Goal: Task Accomplishment & Management: Use online tool/utility

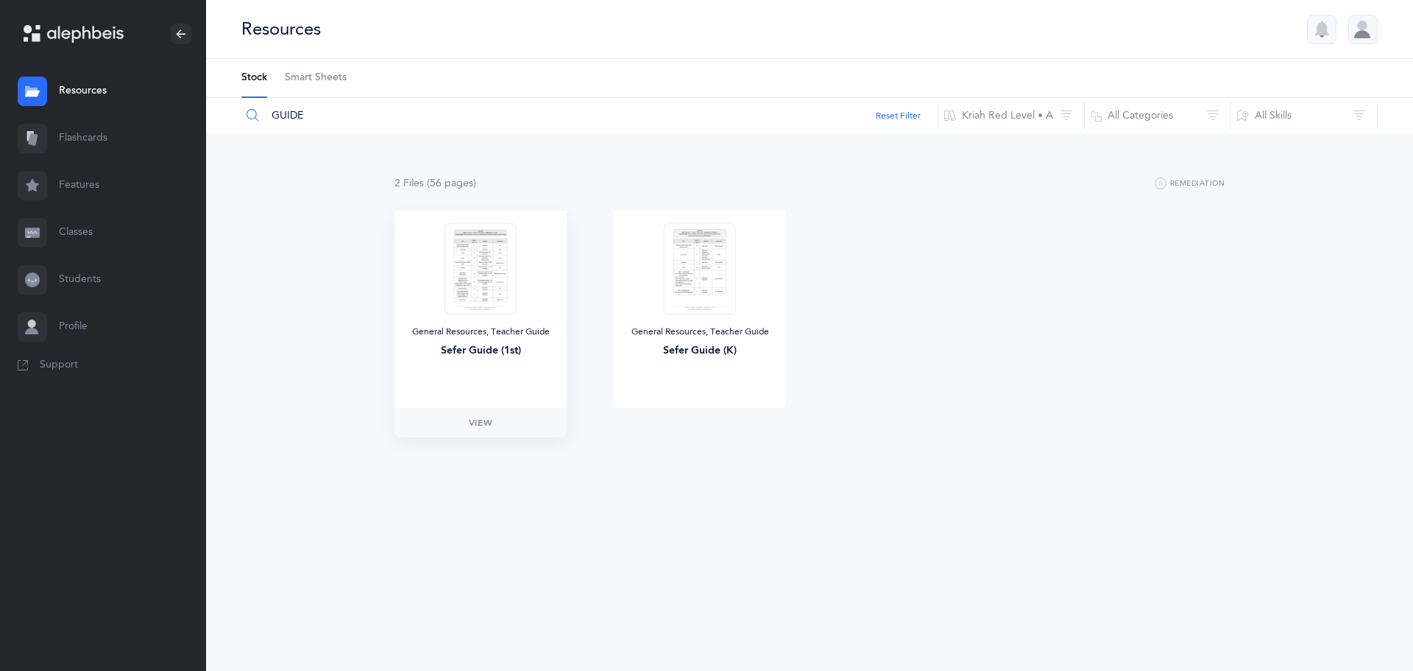
click at [499, 245] on img at bounding box center [481, 268] width 72 height 92
click at [476, 419] on span "View" at bounding box center [481, 422] width 24 height 13
click at [478, 421] on span "View" at bounding box center [481, 422] width 24 height 13
click at [486, 420] on span "View" at bounding box center [481, 422] width 24 height 13
click at [334, 78] on span "Smart Sheets" at bounding box center [316, 78] width 62 height 15
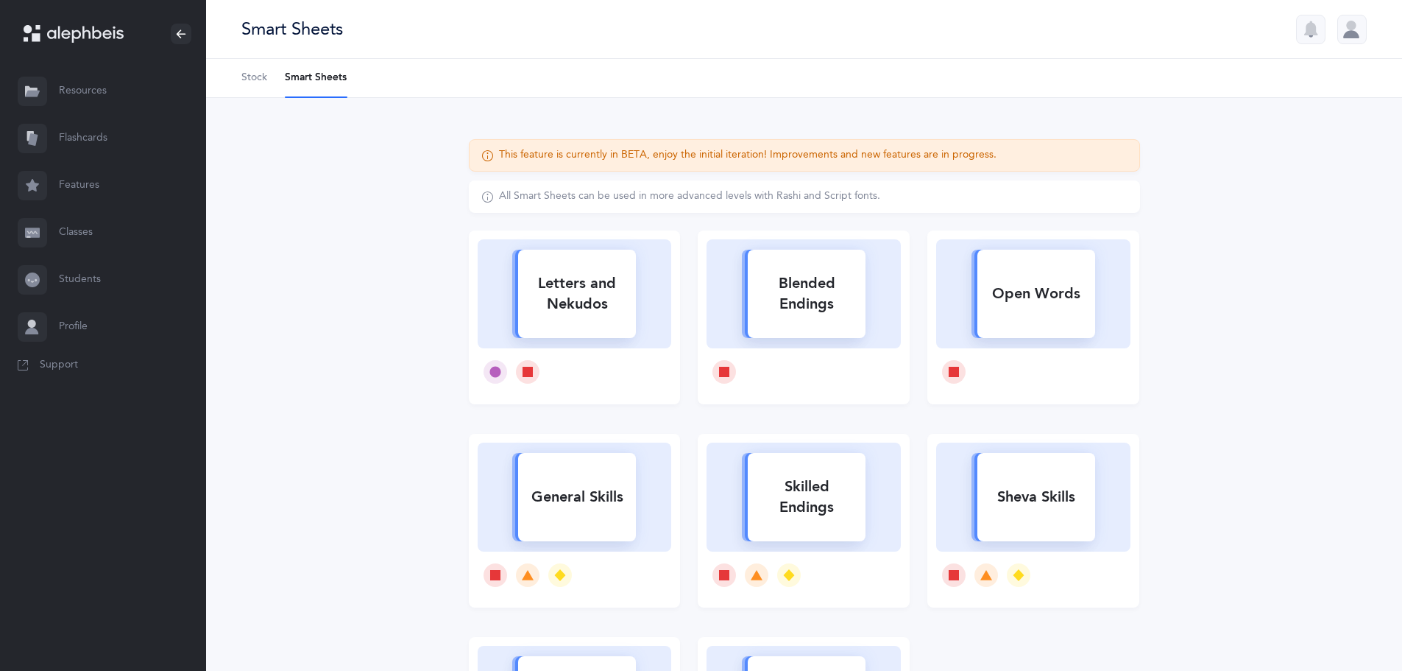
click at [252, 72] on span "Stock" at bounding box center [254, 78] width 26 height 15
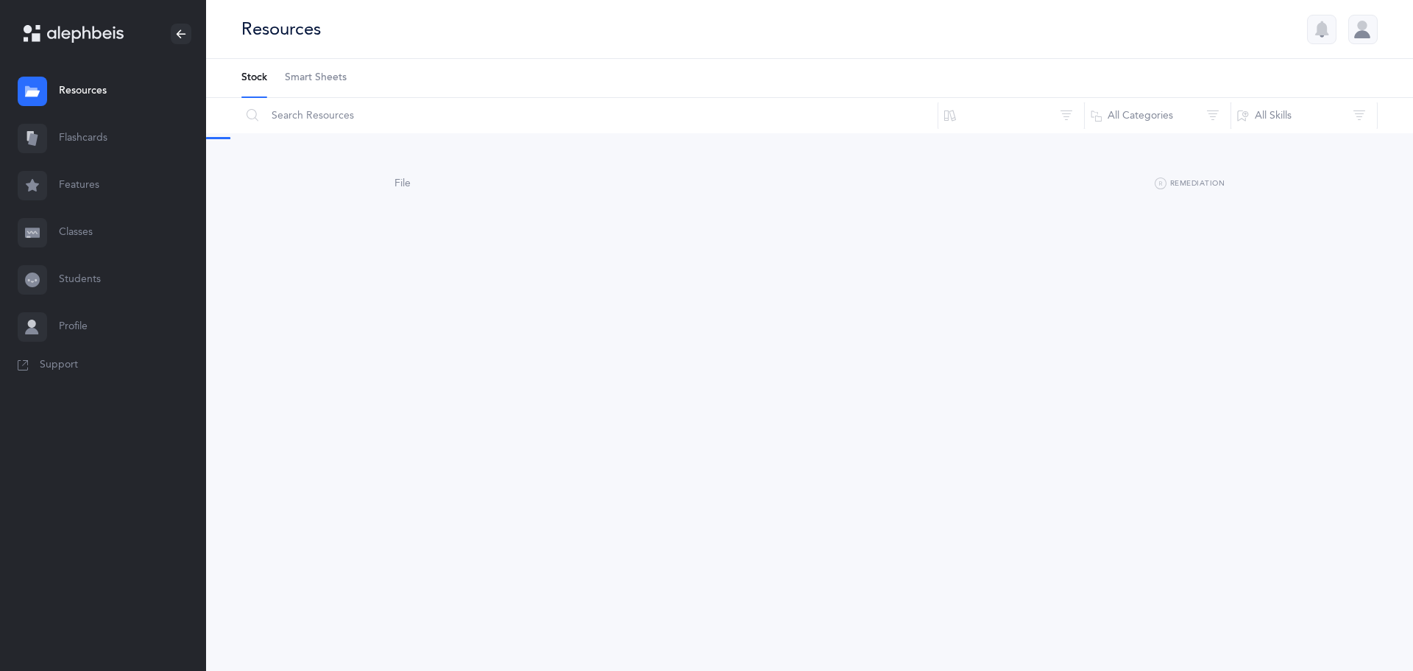
click at [79, 130] on link "Flashcards" at bounding box center [103, 138] width 206 height 47
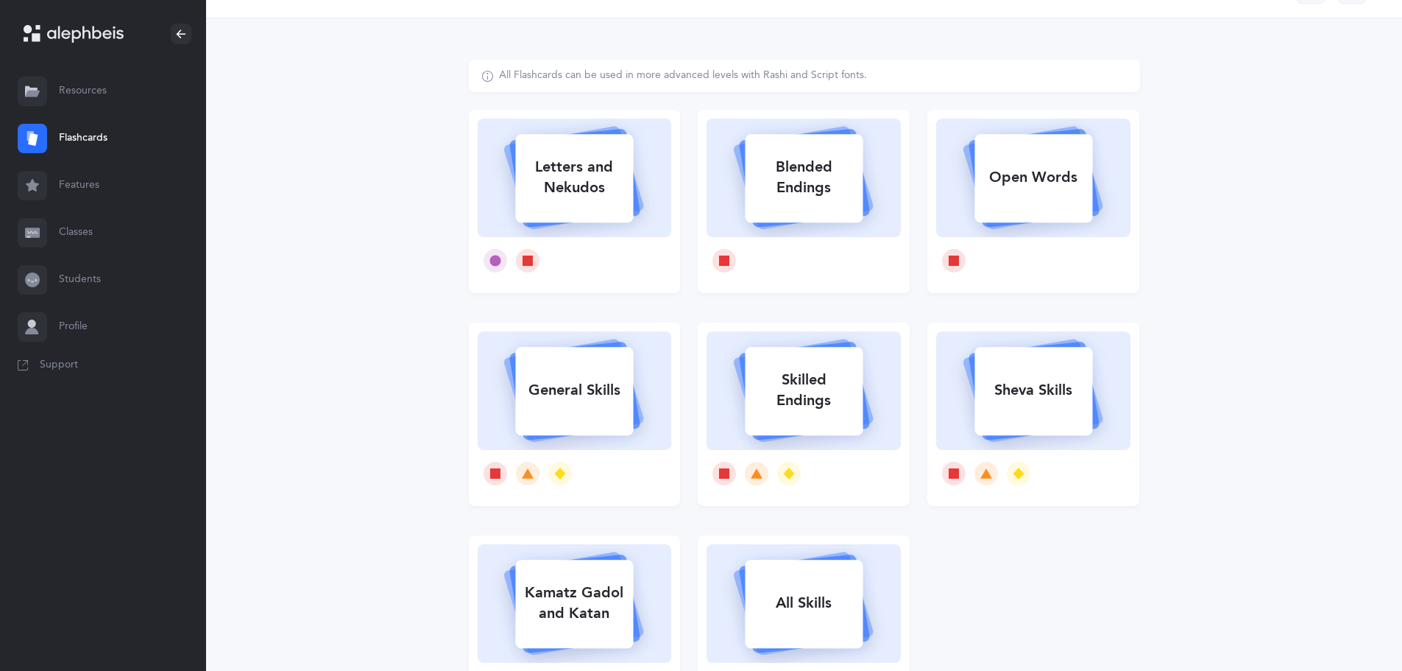
scroll to position [74, 0]
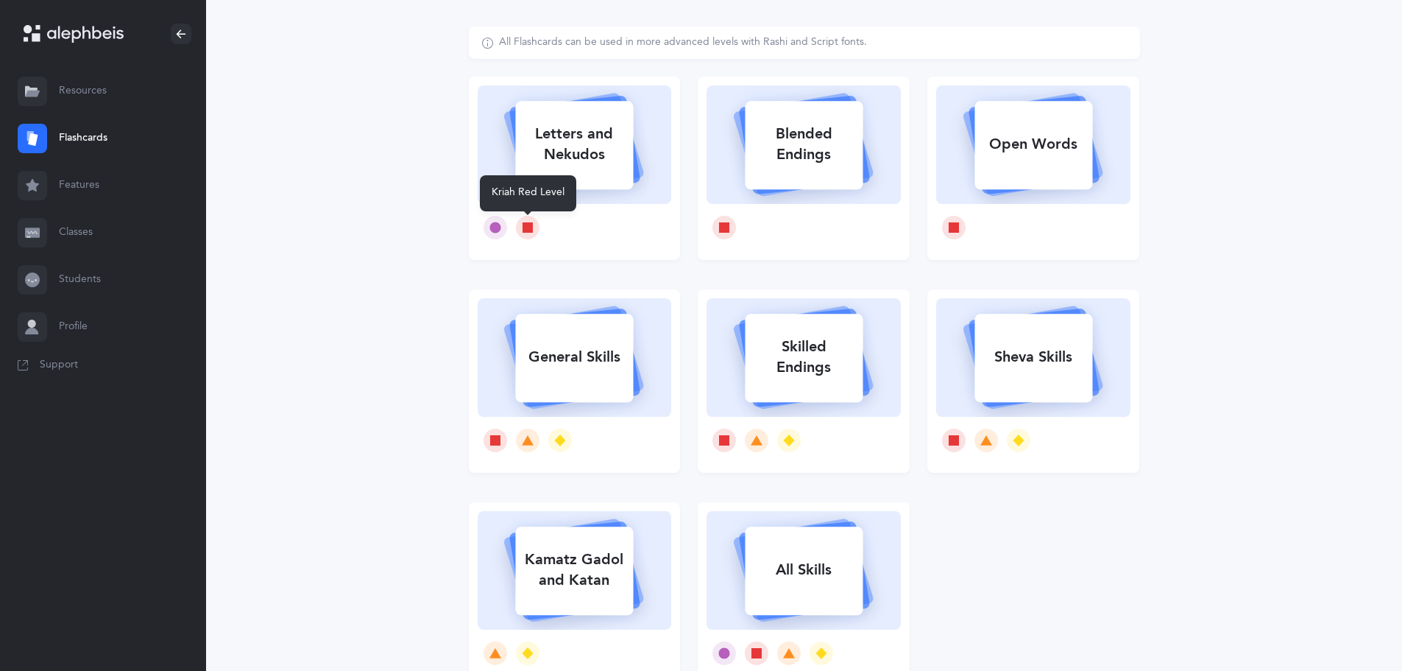
click at [528, 224] on icon at bounding box center [528, 227] width 10 height 10
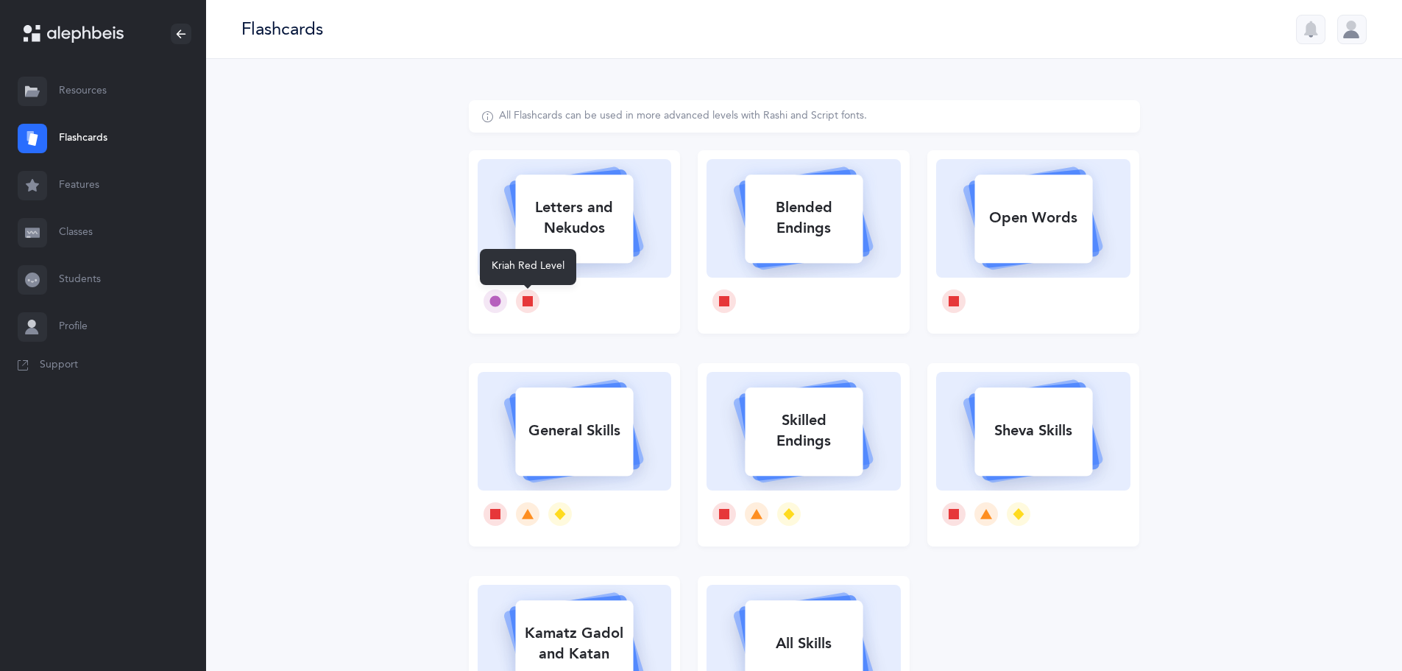
select select
select select "single"
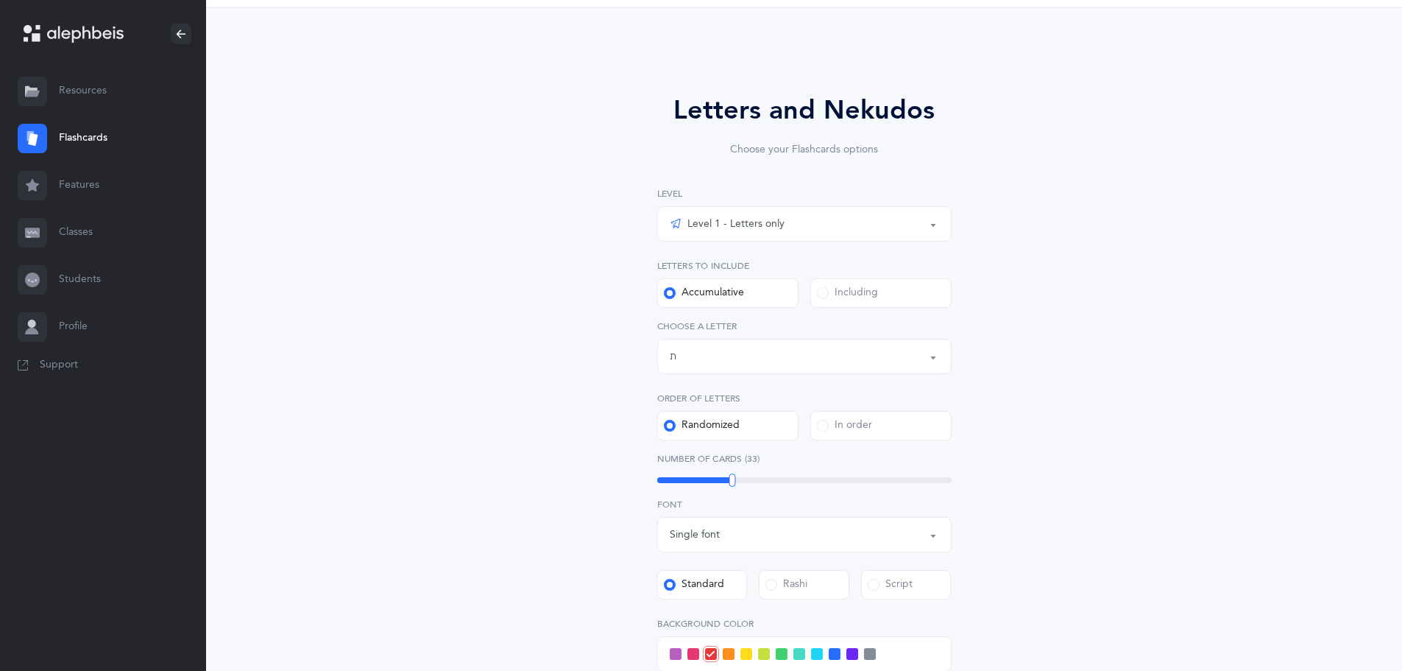
scroll to position [74, 0]
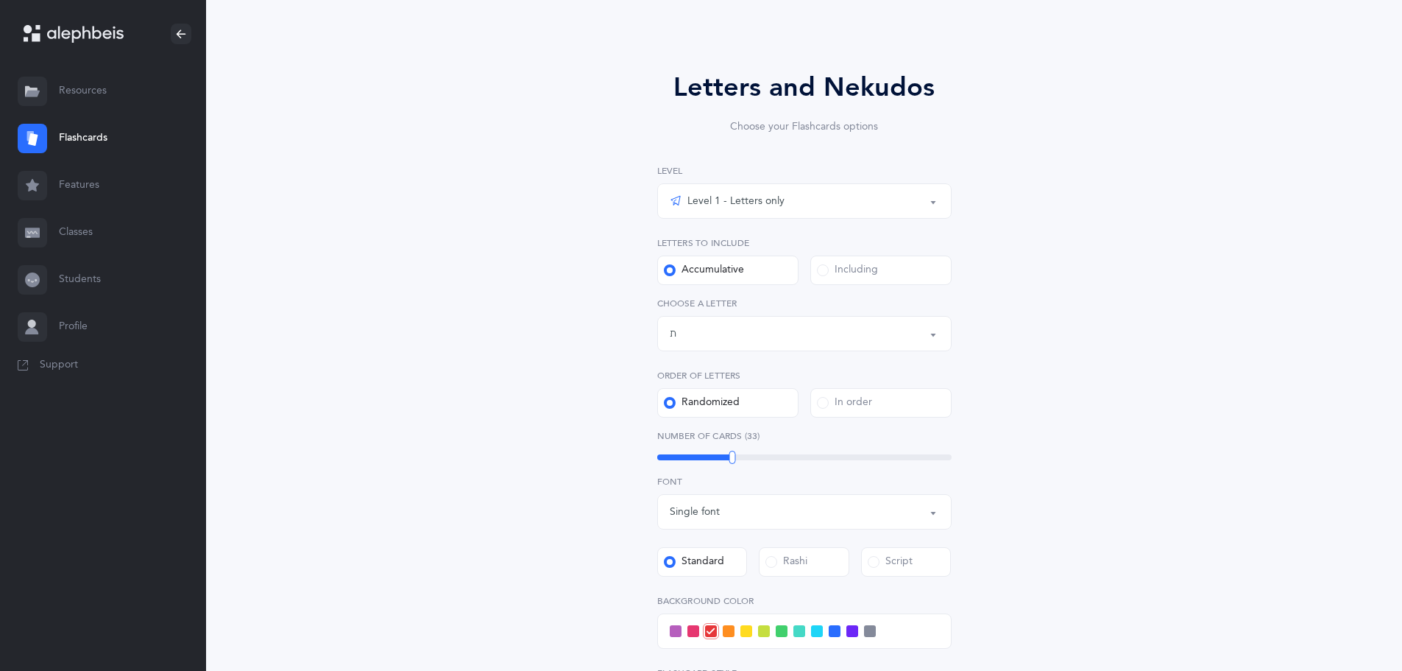
click at [720, 338] on div "Letters up until: ת" at bounding box center [804, 333] width 269 height 25
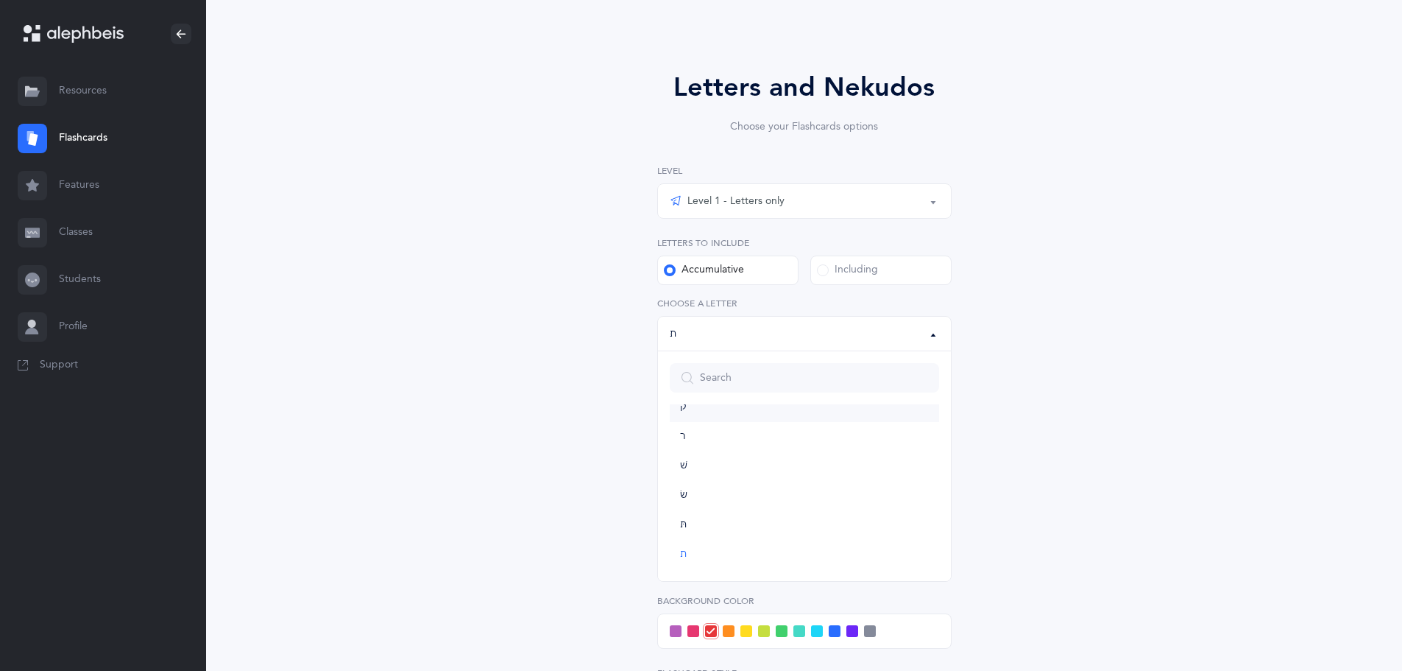
click at [687, 411] on link "ק" at bounding box center [804, 406] width 269 height 29
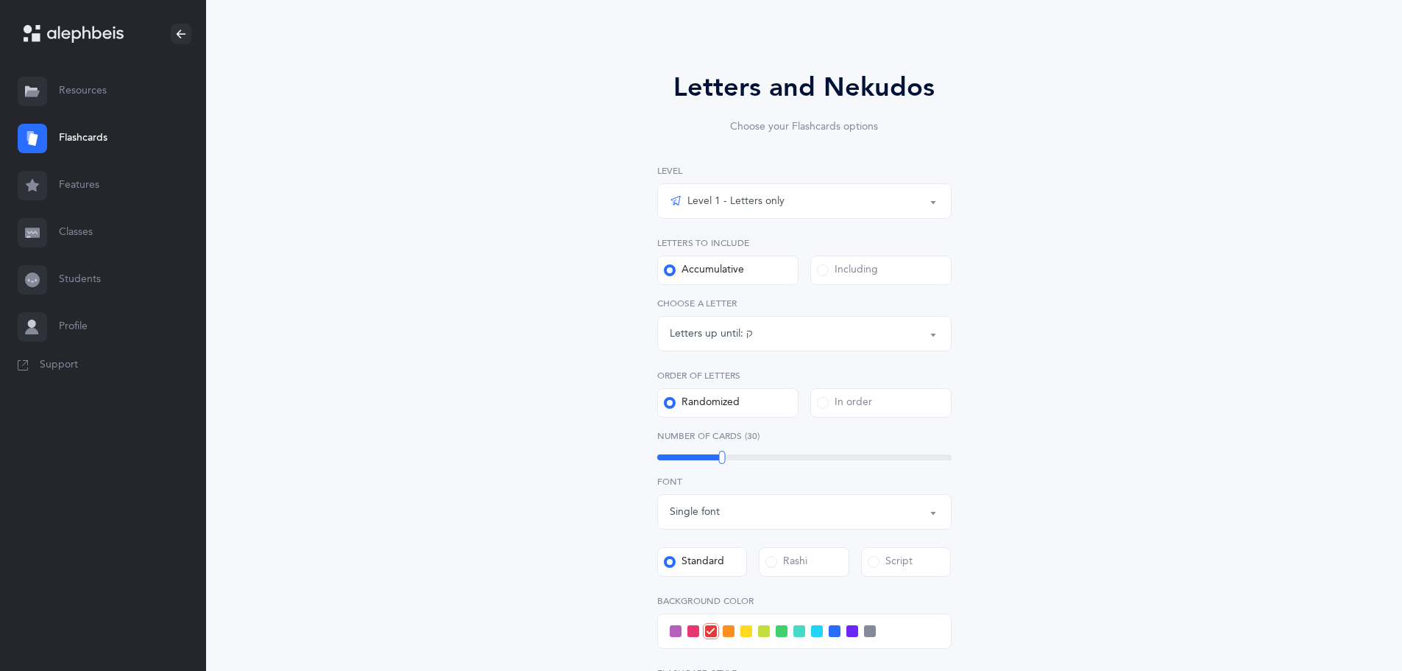
click at [718, 334] on div "Letters up until:" at bounding box center [708, 333] width 77 height 15
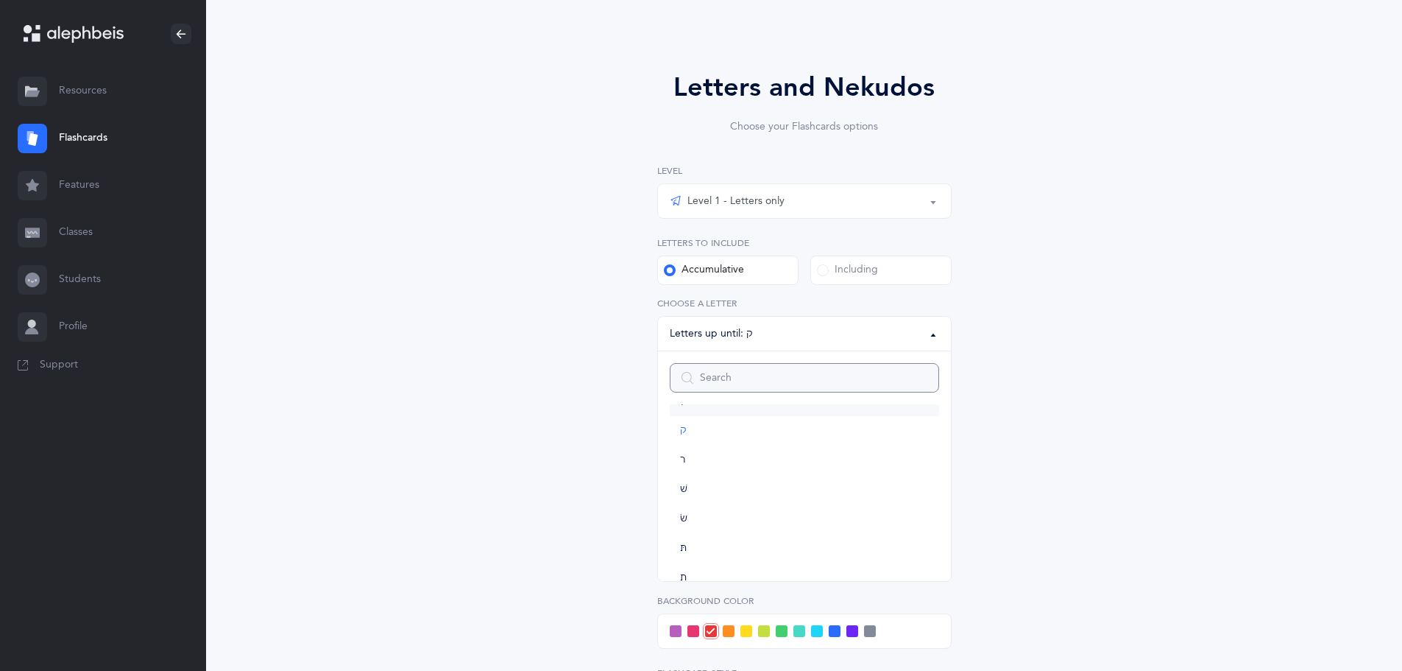
scroll to position [721, 0]
click at [690, 414] on link "ף" at bounding box center [804, 415] width 269 height 29
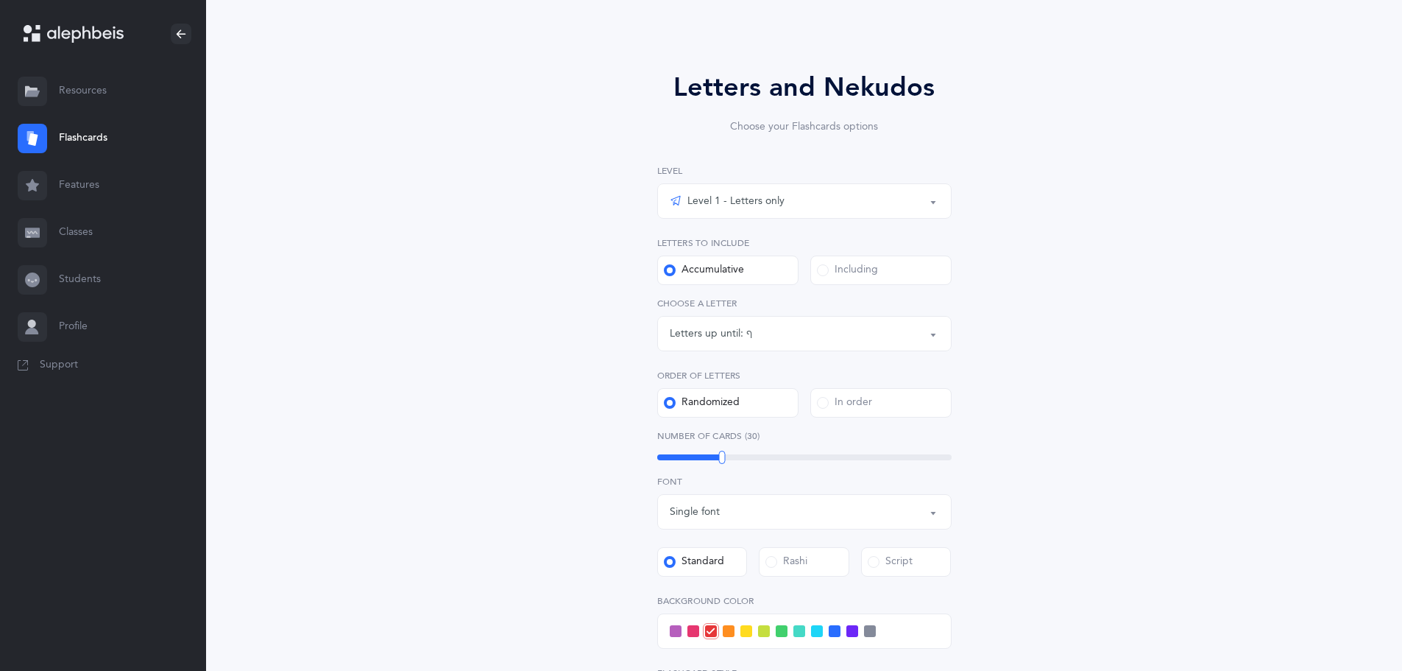
click at [765, 331] on div "Letters up until: ף" at bounding box center [804, 333] width 269 height 25
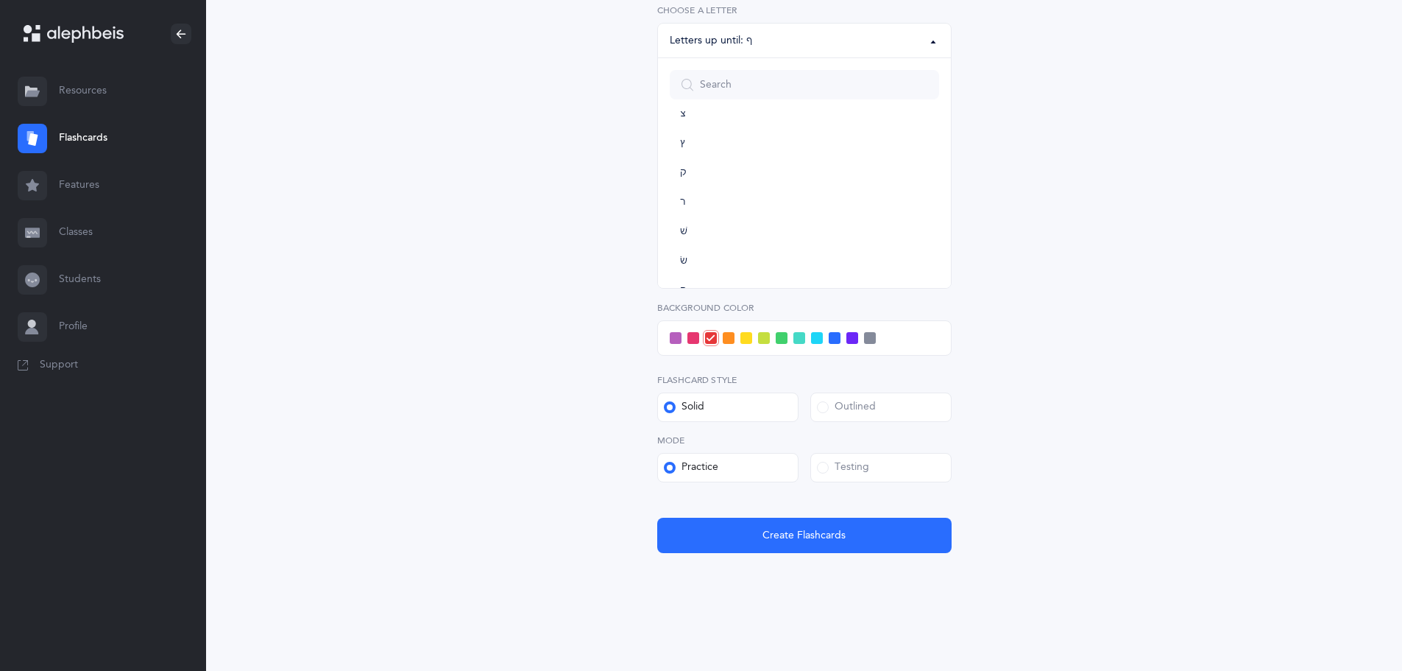
scroll to position [819, 0]
click at [680, 260] on span "ת" at bounding box center [683, 261] width 7 height 13
select select "27"
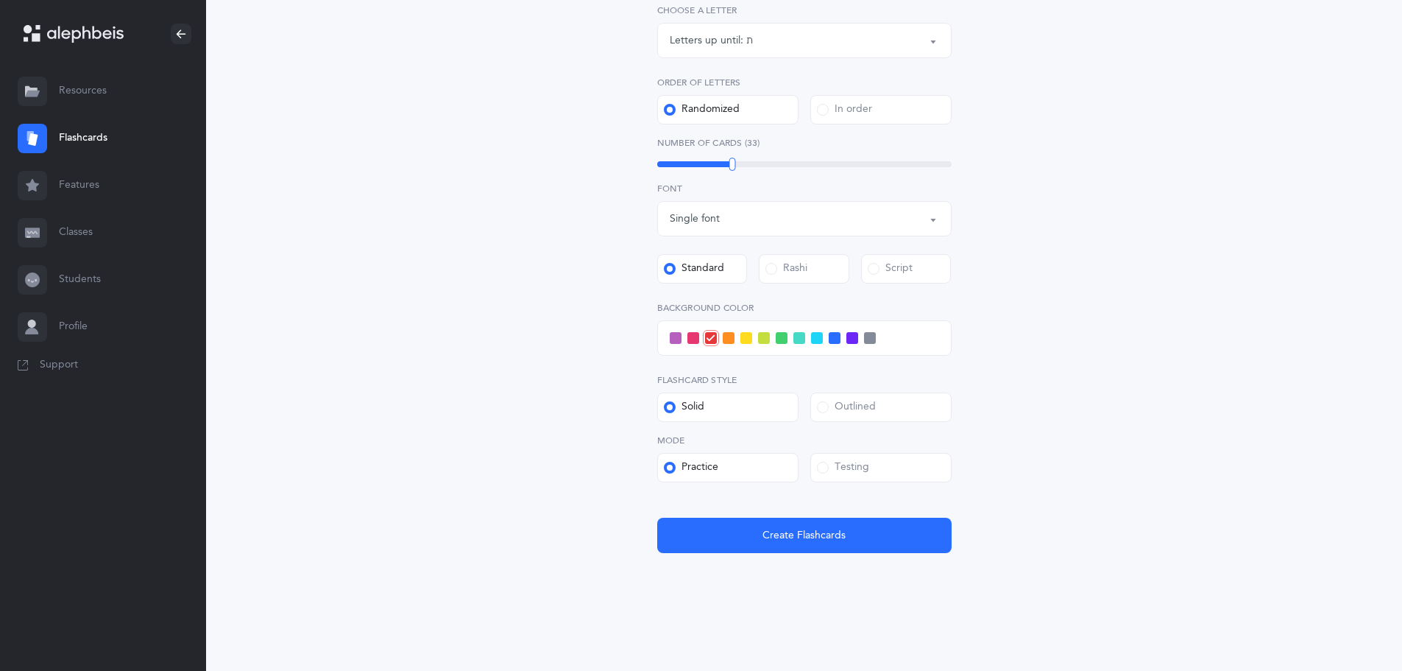
click at [833, 337] on span at bounding box center [835, 338] width 12 height 12
click at [0, 0] on input "checkbox" at bounding box center [0, 0] width 0 height 0
click at [773, 531] on span "Create Flashcards" at bounding box center [804, 535] width 83 height 15
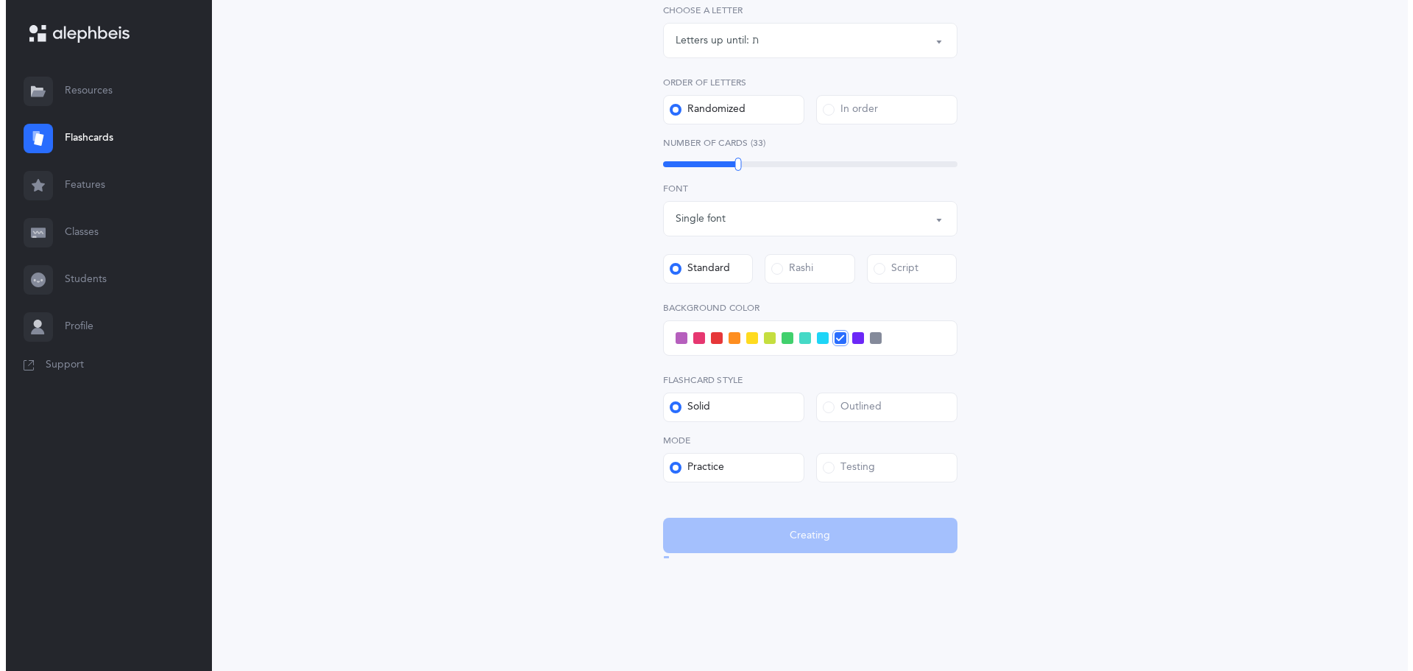
scroll to position [0, 0]
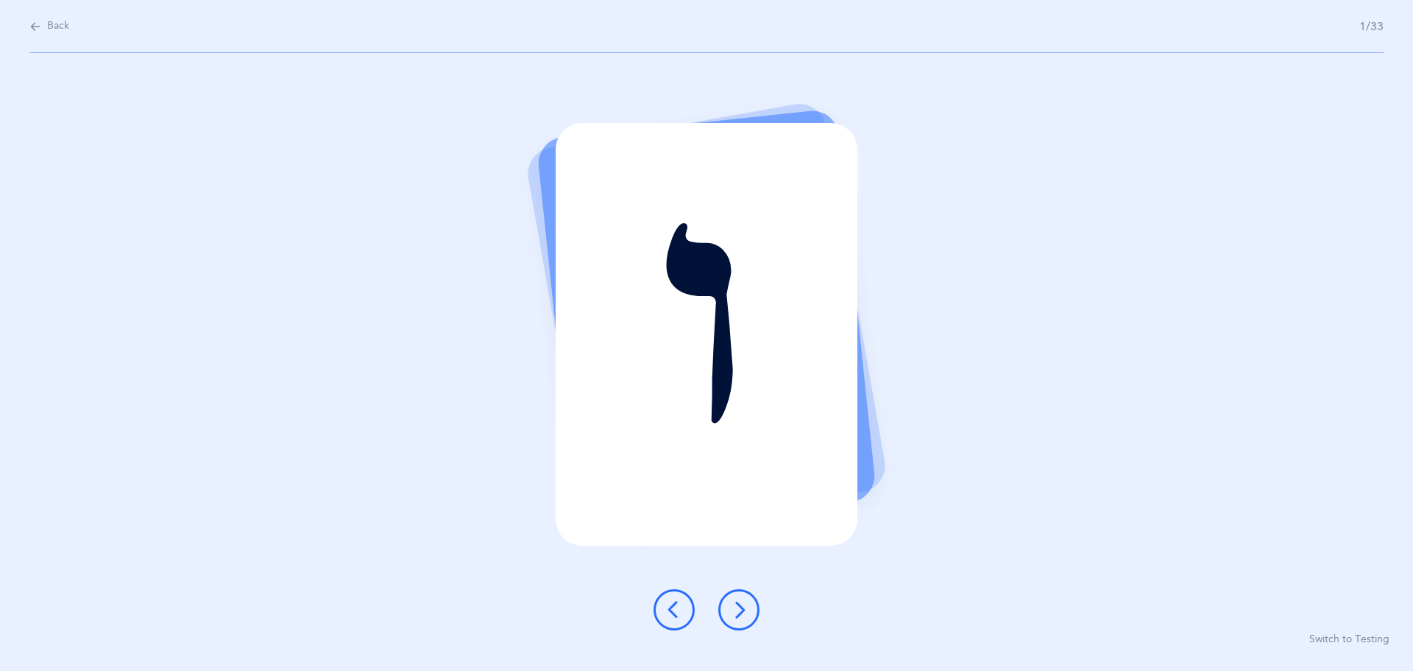
click at [739, 594] on button at bounding box center [738, 609] width 41 height 41
click at [739, 593] on button at bounding box center [738, 609] width 41 height 41
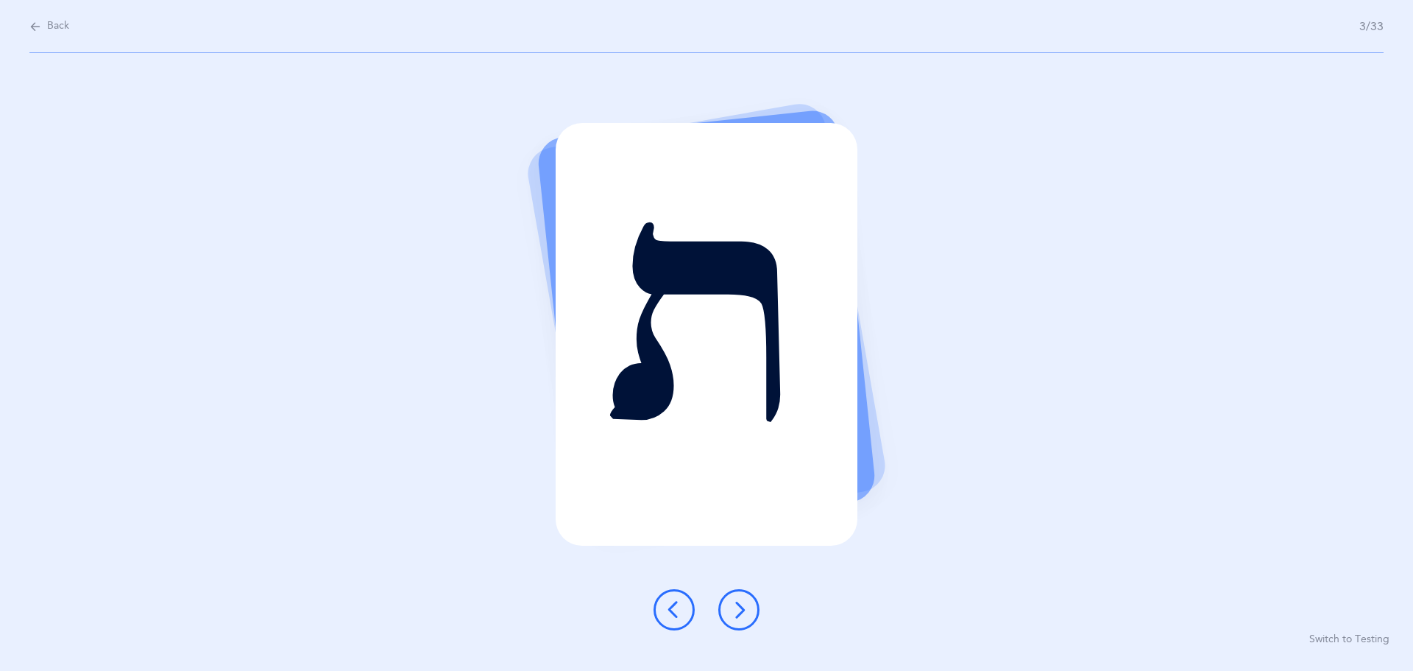
click at [739, 593] on button at bounding box center [738, 609] width 41 height 41
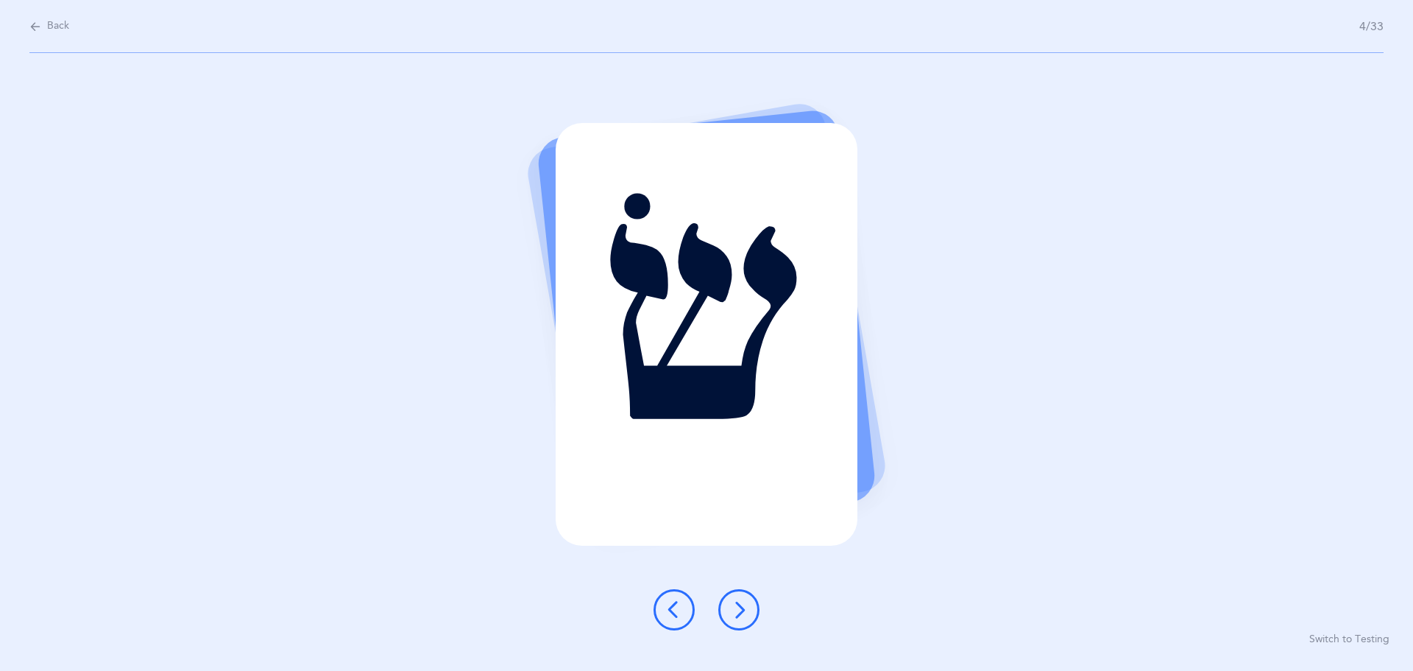
click at [739, 592] on button at bounding box center [738, 609] width 41 height 41
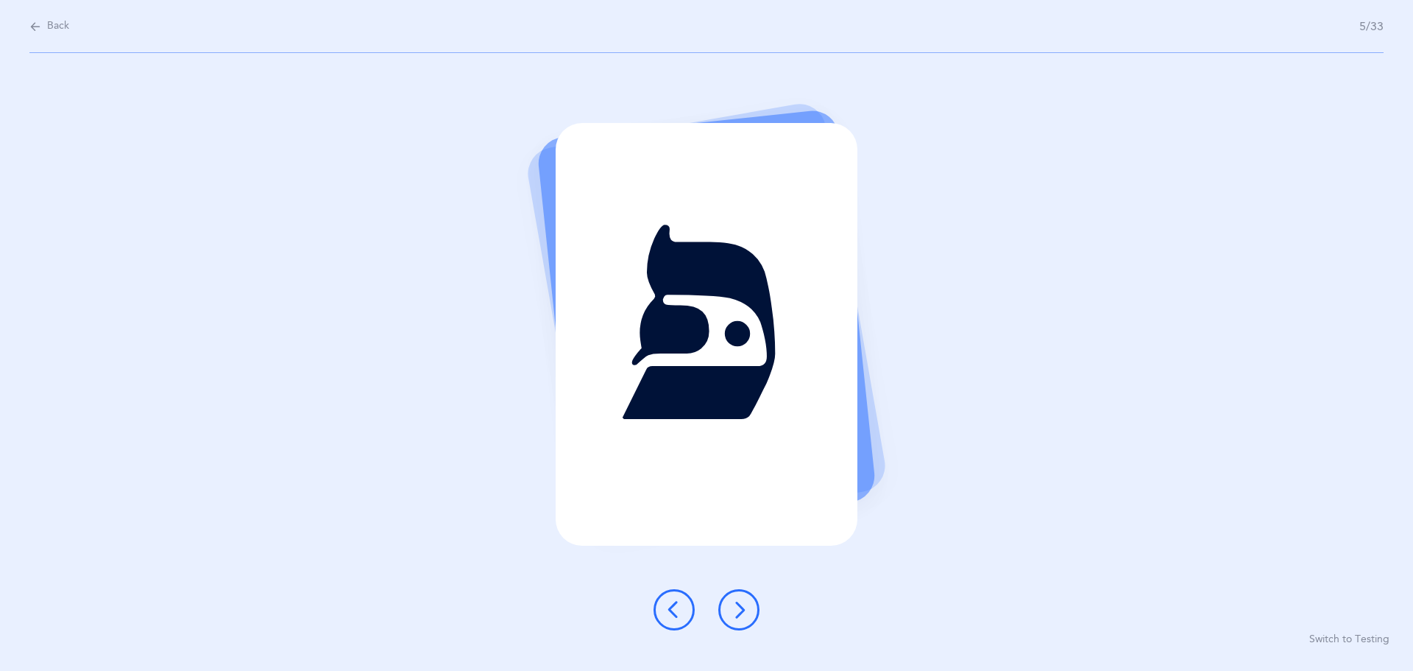
click at [739, 592] on button at bounding box center [738, 609] width 41 height 41
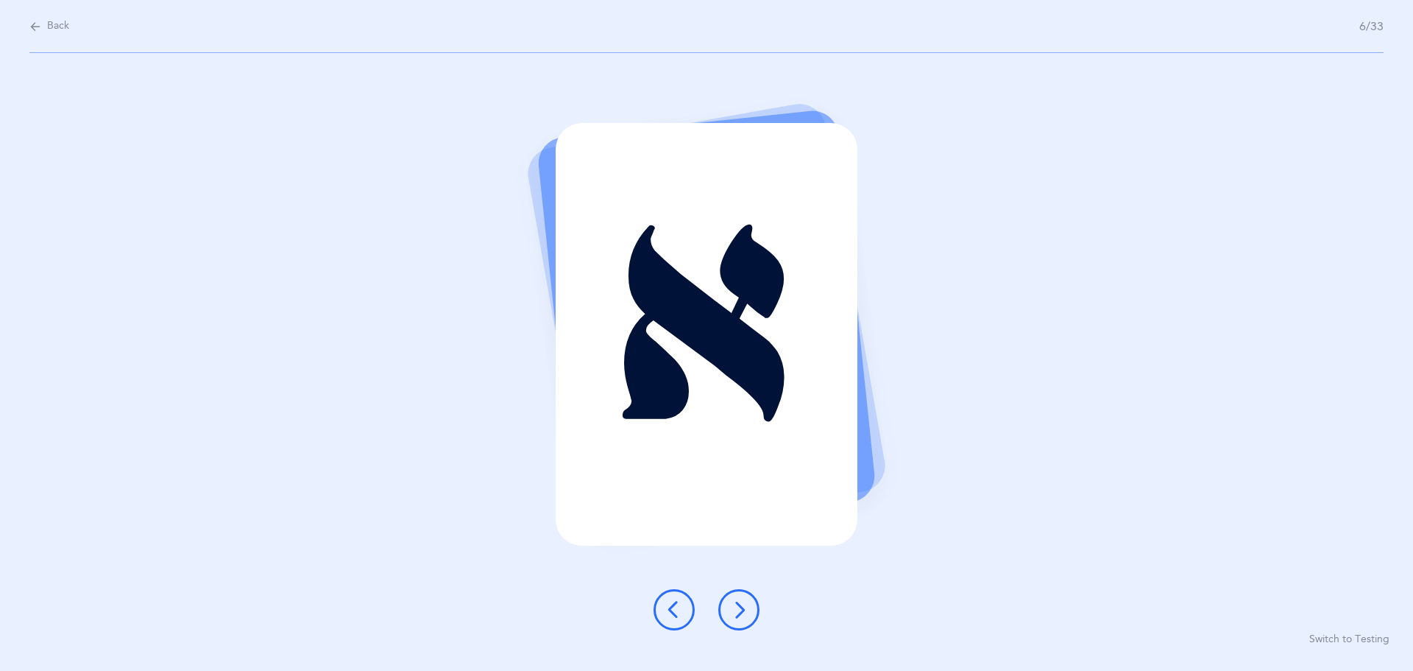
click at [739, 592] on button at bounding box center [738, 609] width 41 height 41
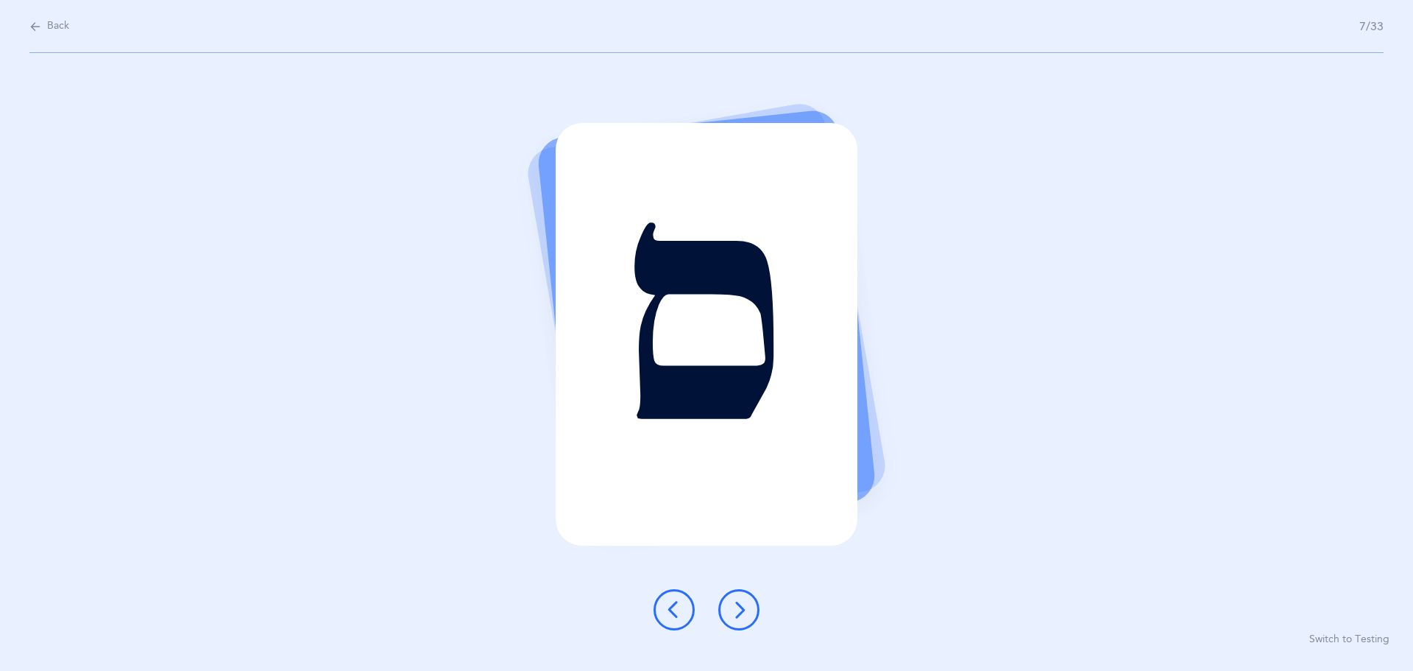
click at [739, 592] on button at bounding box center [738, 609] width 41 height 41
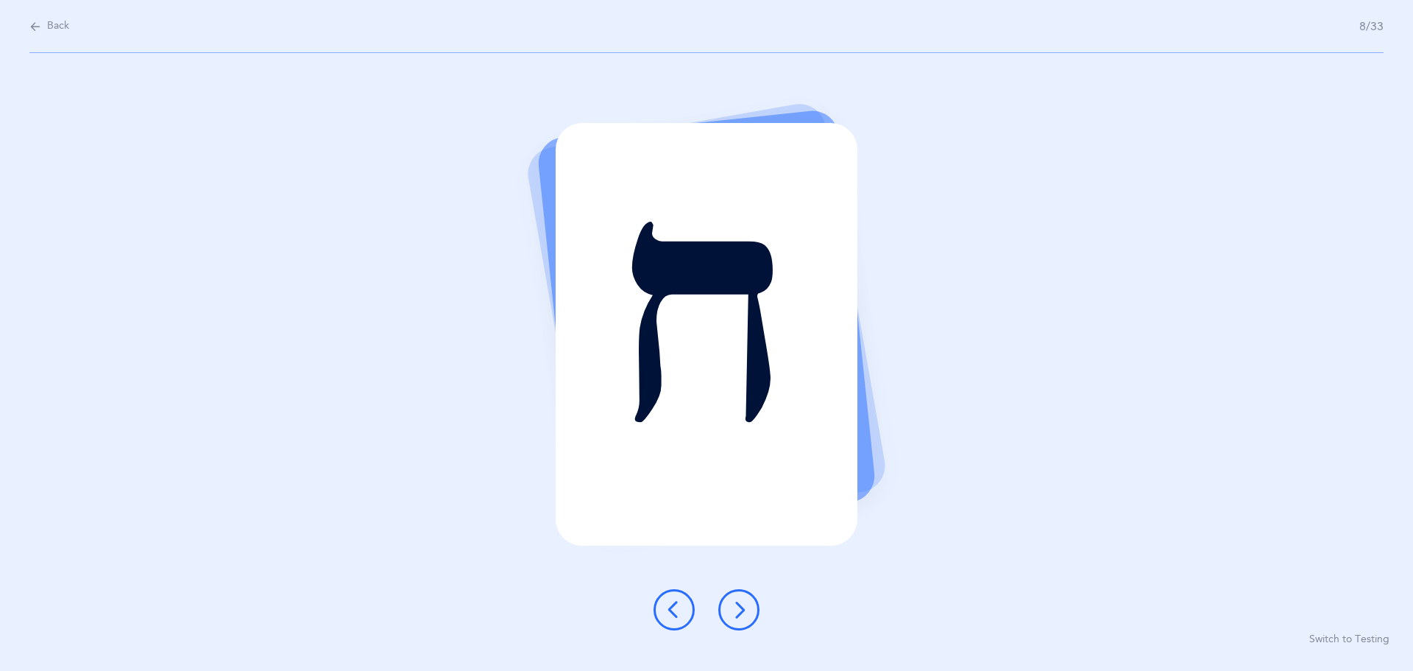
click at [739, 592] on button at bounding box center [738, 609] width 41 height 41
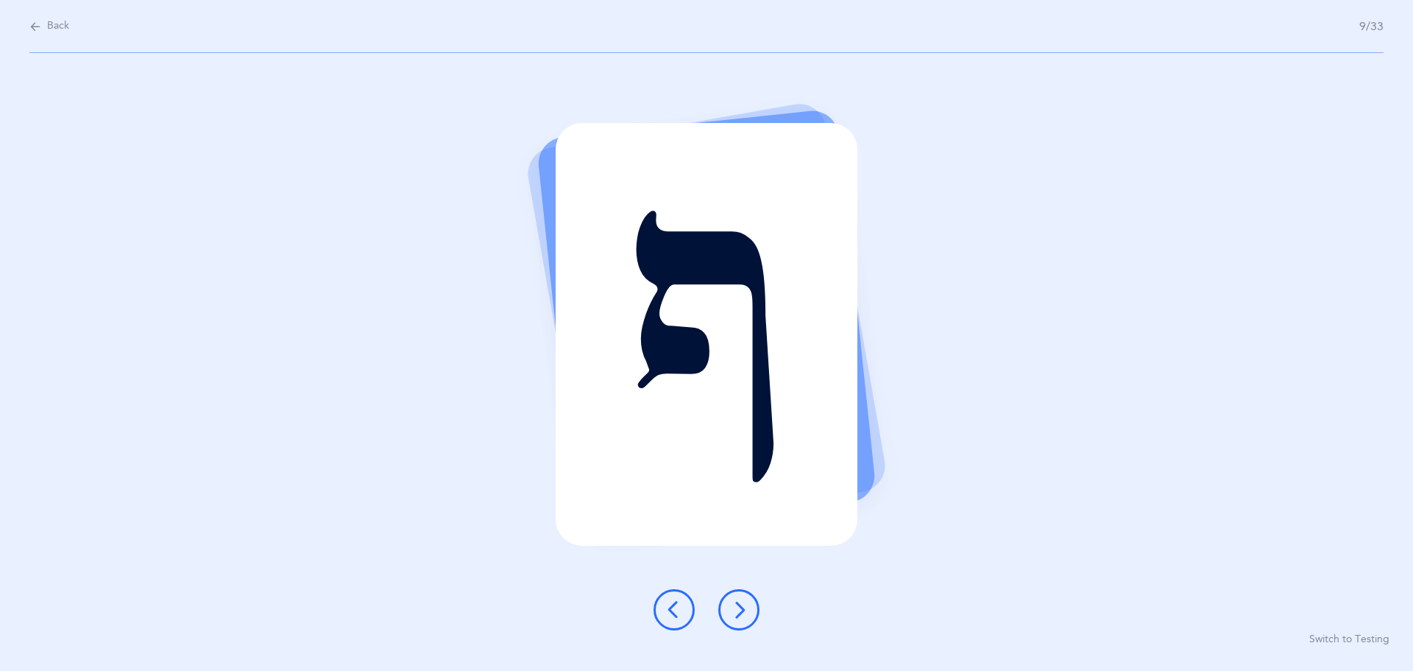
click at [739, 592] on button at bounding box center [738, 609] width 41 height 41
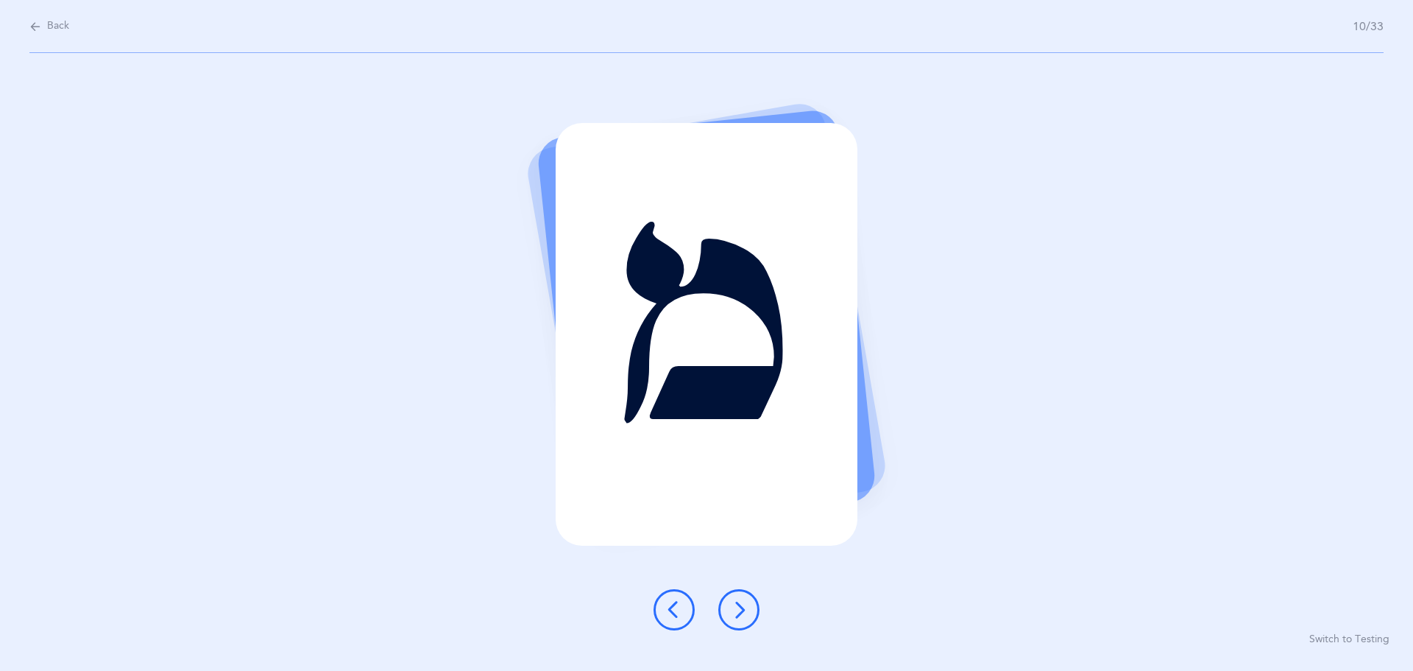
click at [739, 592] on button at bounding box center [738, 609] width 41 height 41
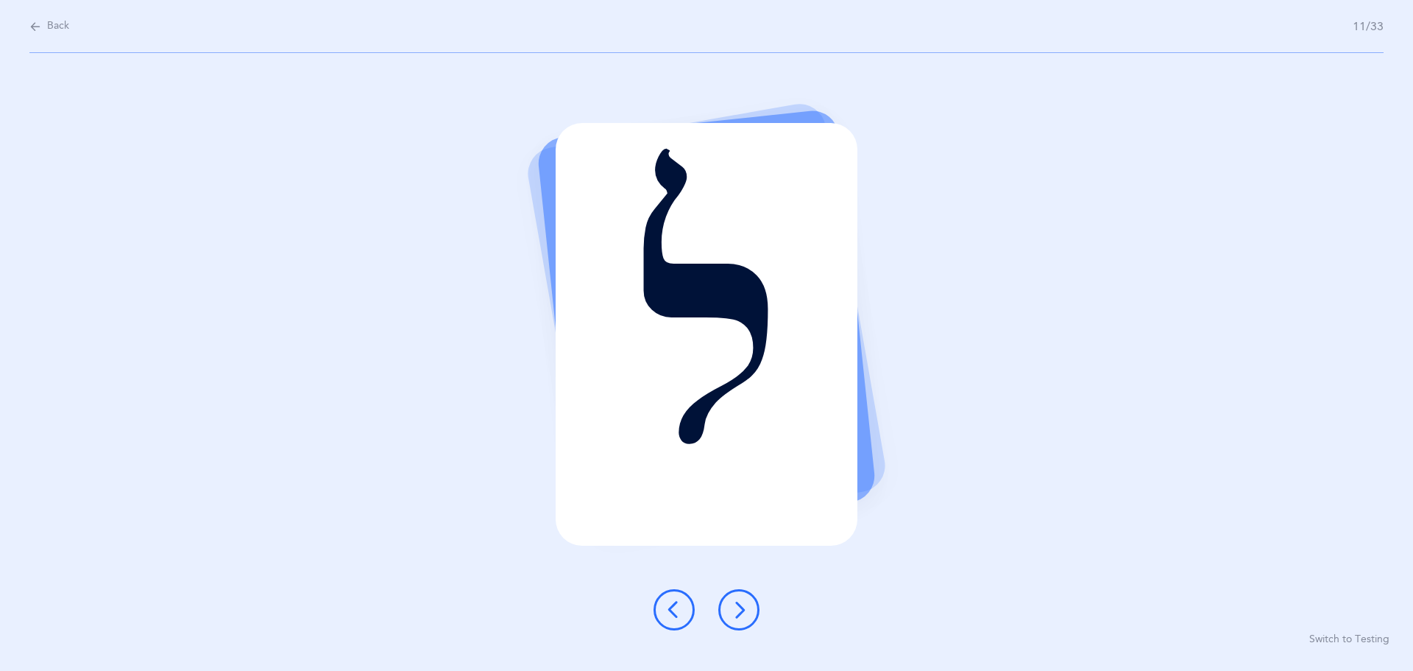
click at [739, 592] on button at bounding box center [738, 609] width 41 height 41
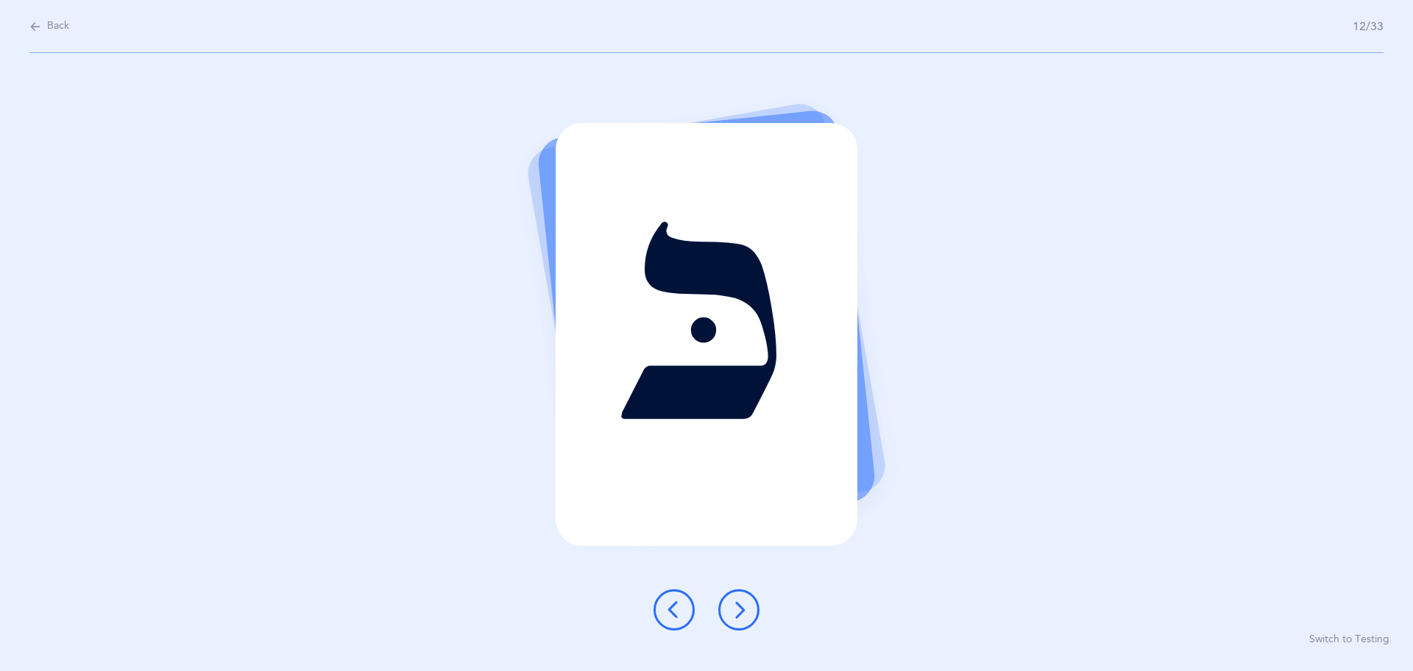
click at [739, 592] on button at bounding box center [738, 609] width 41 height 41
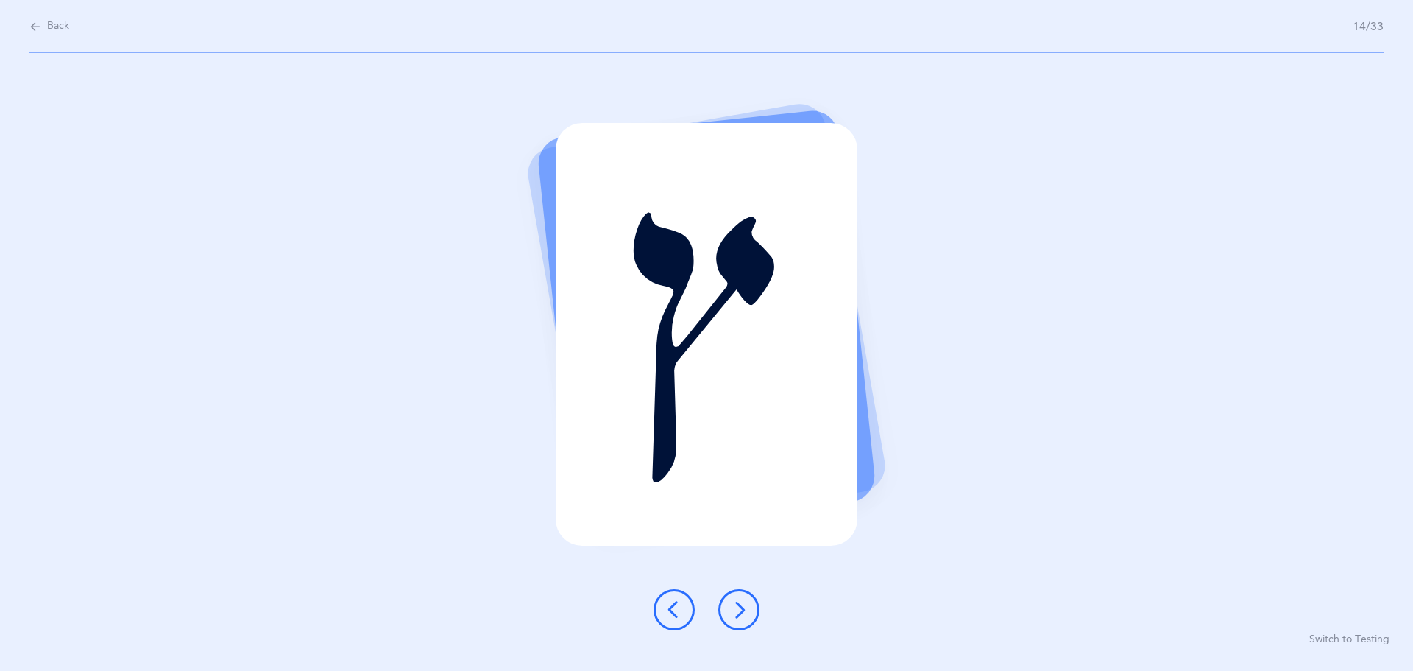
click at [739, 592] on button at bounding box center [738, 609] width 41 height 41
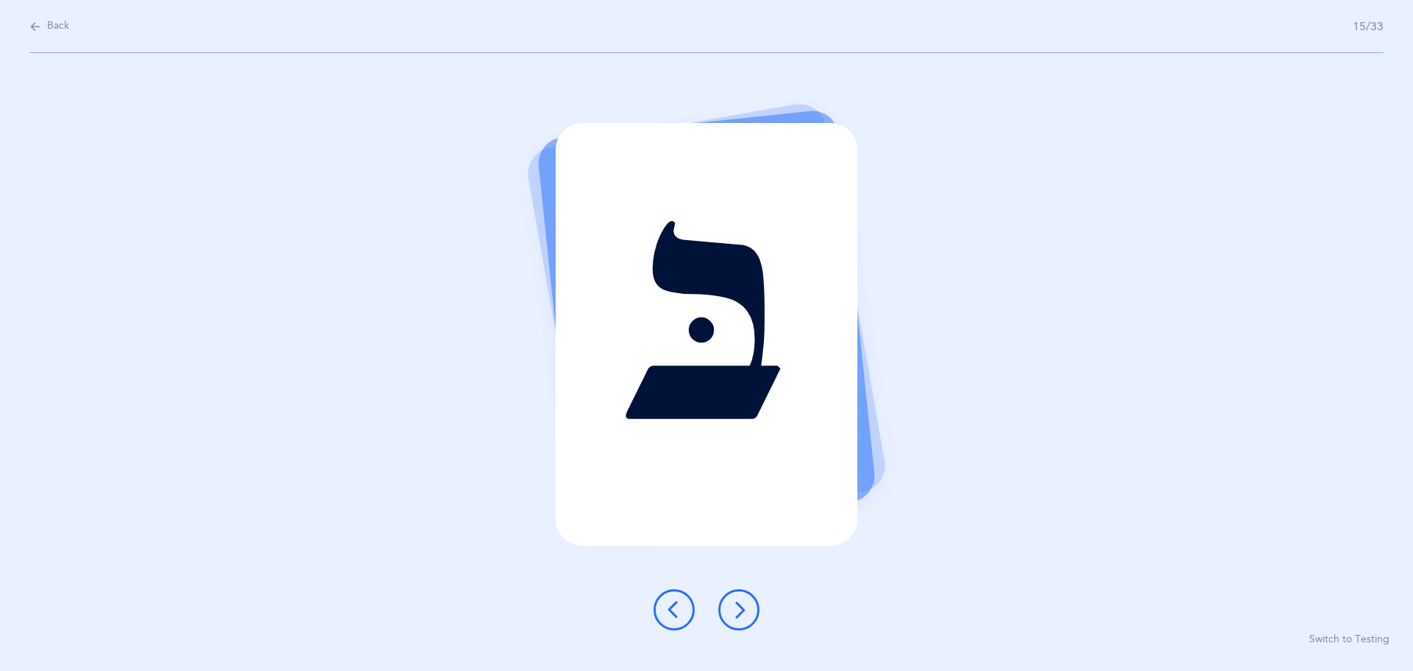
click at [739, 592] on button at bounding box center [738, 609] width 41 height 41
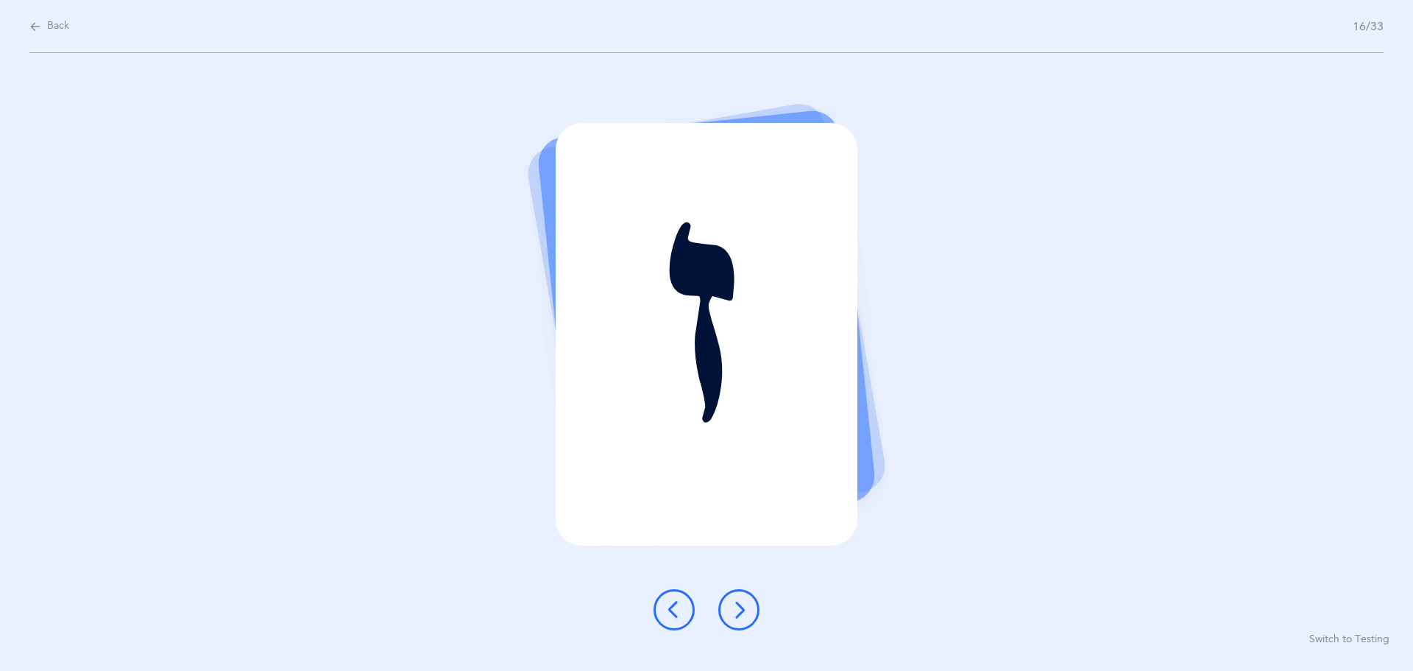
click at [739, 592] on button at bounding box center [738, 609] width 41 height 41
